Goal: Check status: Check status

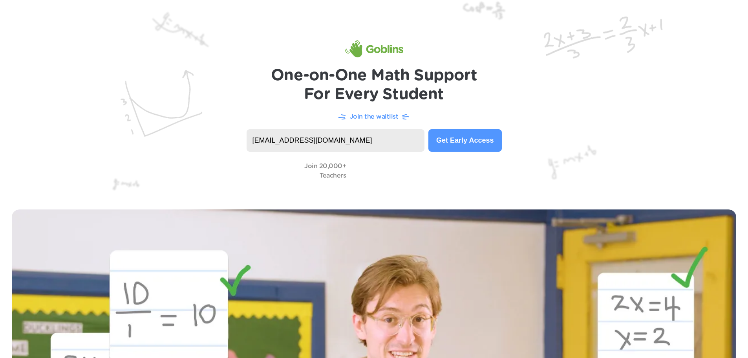
type input "[EMAIL_ADDRESS][DOMAIN_NAME]"
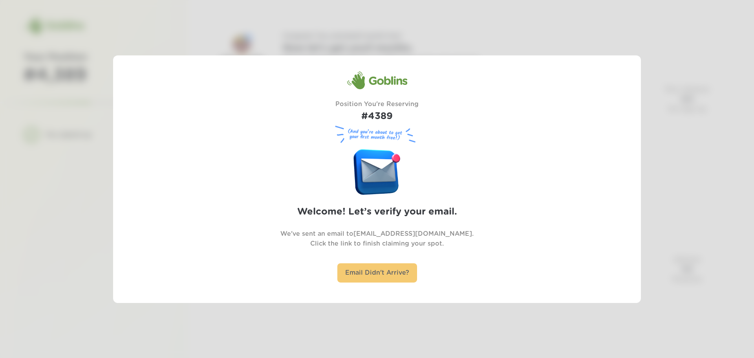
click at [345, 271] on div "Email Didn't Arrive?" at bounding box center [377, 272] width 80 height 19
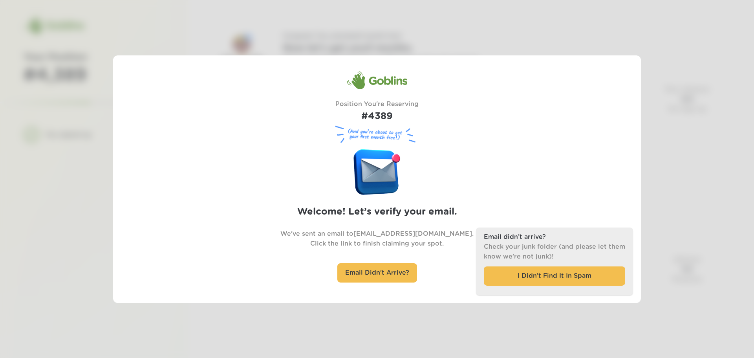
click at [432, 277] on div "Goblins Position You're Reserving #4389 (And you’re about to get your first mon…" at bounding box center [377, 179] width 330 height 216
click at [501, 276] on div "I Didn’t Find It In Spam" at bounding box center [554, 275] width 141 height 19
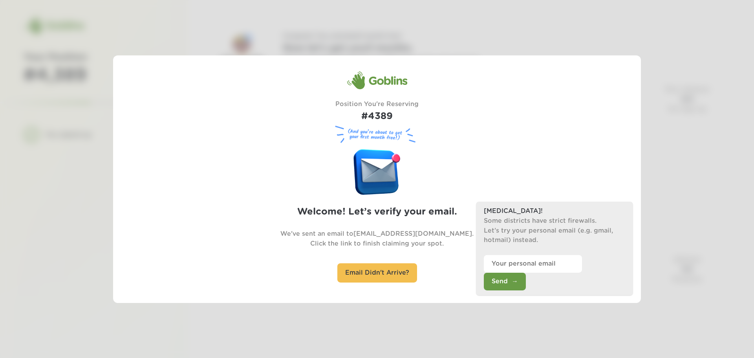
click at [437, 272] on div "Goblins Position You're Reserving #4389 (And you’re about to get your first mon…" at bounding box center [377, 179] width 330 height 216
click at [393, 274] on div "Email Didn't Arrive?" at bounding box center [377, 272] width 80 height 19
click at [454, 271] on div "Goblins Position You're Reserving #4389 (And you’re about to get your first mon…" at bounding box center [377, 179] width 330 height 216
click at [448, 256] on div "Goblins Position You're Reserving #4389 (And you’re about to get your first mon…" at bounding box center [377, 179] width 330 height 216
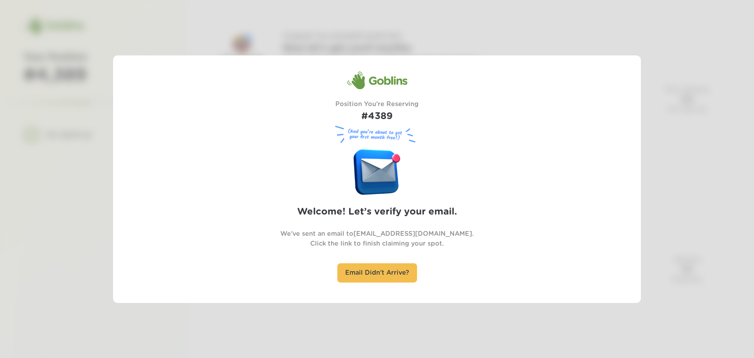
click at [4, 168] on div at bounding box center [377, 179] width 754 height 358
